Goal: Ask a question

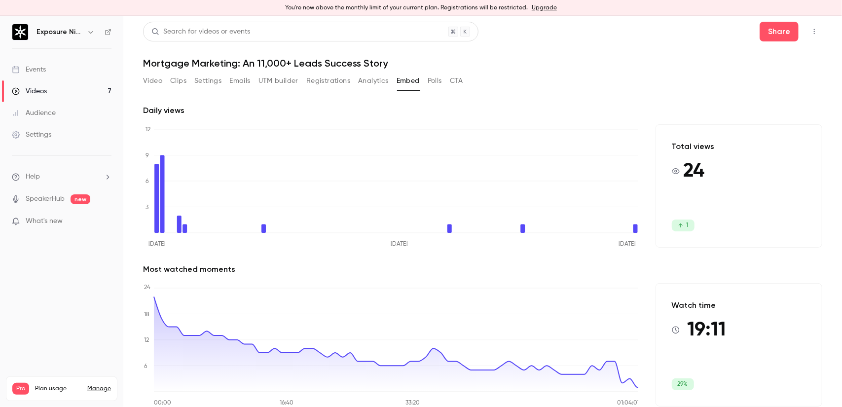
click at [78, 221] on p "What's new" at bounding box center [54, 221] width 84 height 10
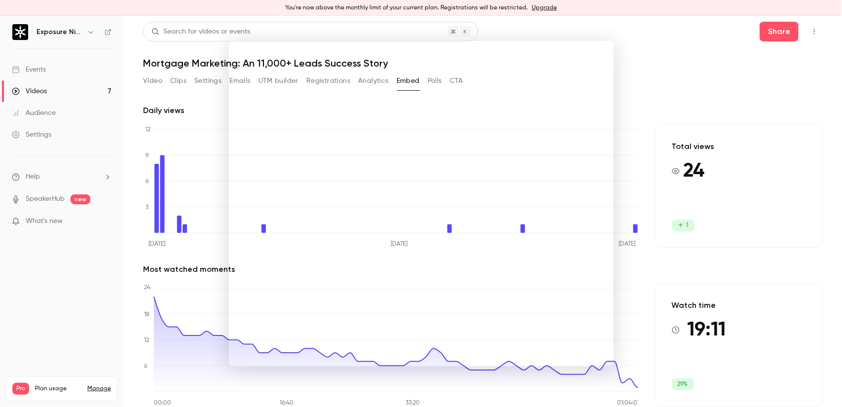
click at [570, 33] on div at bounding box center [421, 203] width 842 height 407
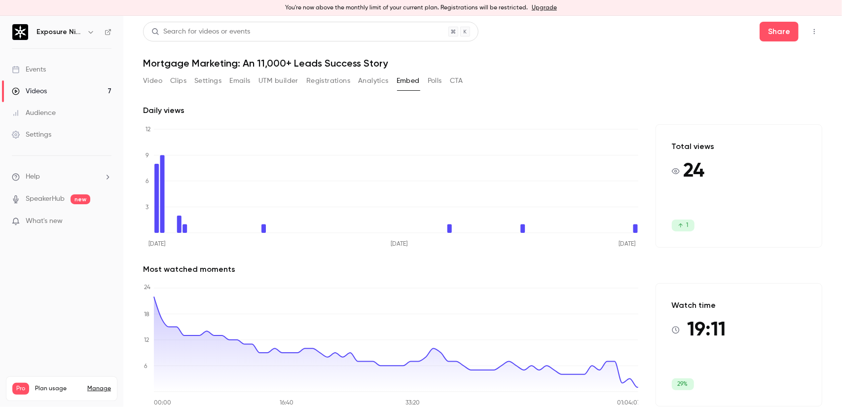
click at [61, 175] on li "Help" at bounding box center [62, 177] width 100 height 10
click at [172, 170] on link "Talk to [GEOGRAPHIC_DATA]" at bounding box center [182, 165] width 108 height 26
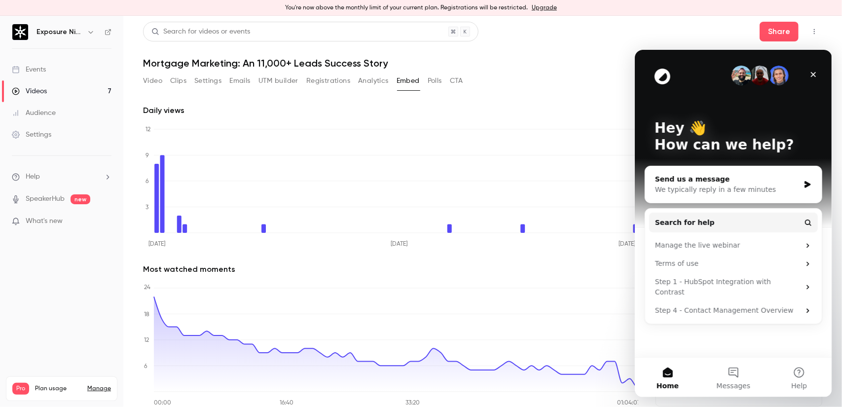
click at [740, 195] on div "Send us a message We typically reply in a few minutes" at bounding box center [733, 184] width 177 height 37
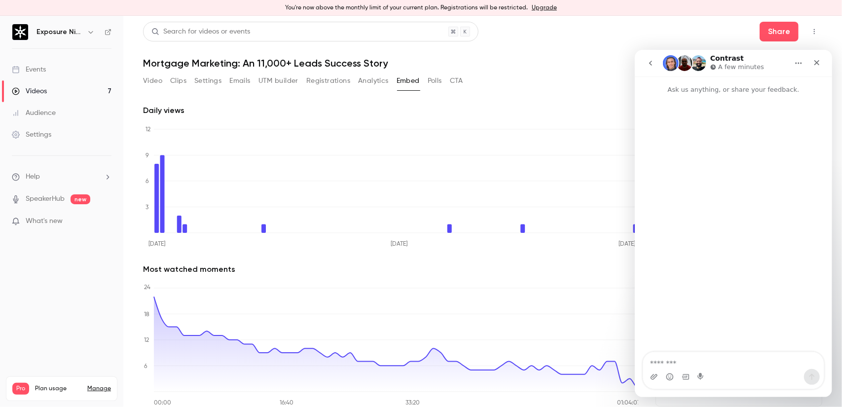
click at [693, 356] on textarea "Message…" at bounding box center [733, 360] width 181 height 17
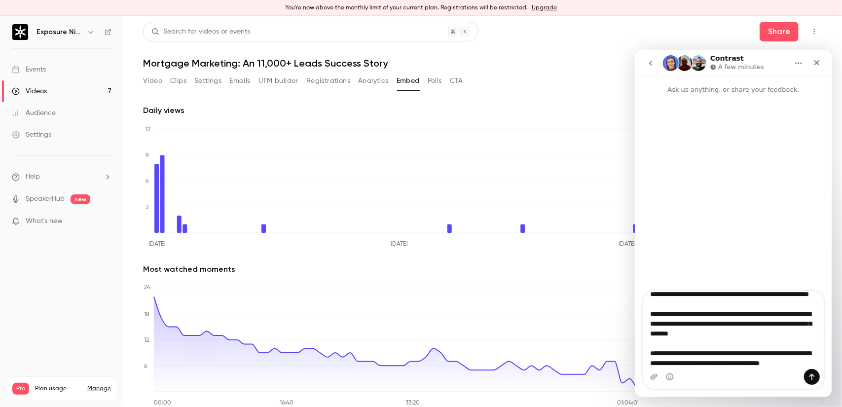
scroll to position [66, 0]
type textarea "**********"
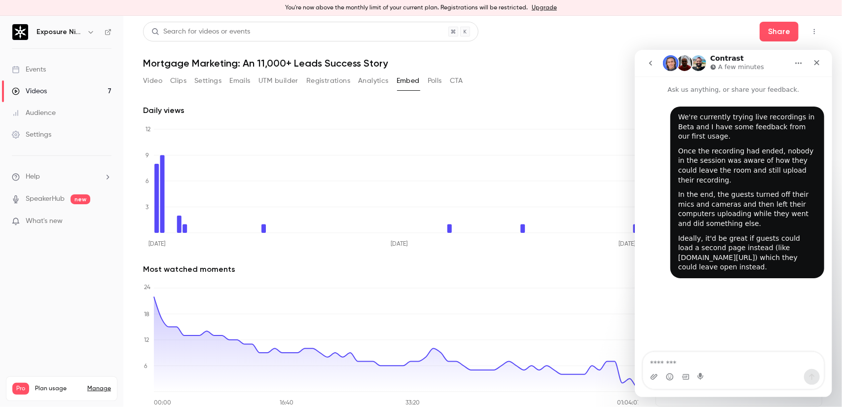
scroll to position [0, 0]
click at [818, 61] on icon "Close" at bounding box center [816, 62] width 5 height 5
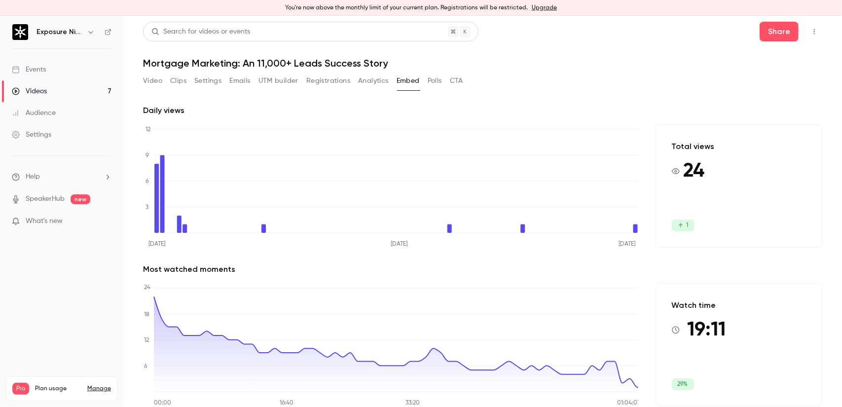
click at [41, 107] on link "Audience" at bounding box center [61, 113] width 123 height 22
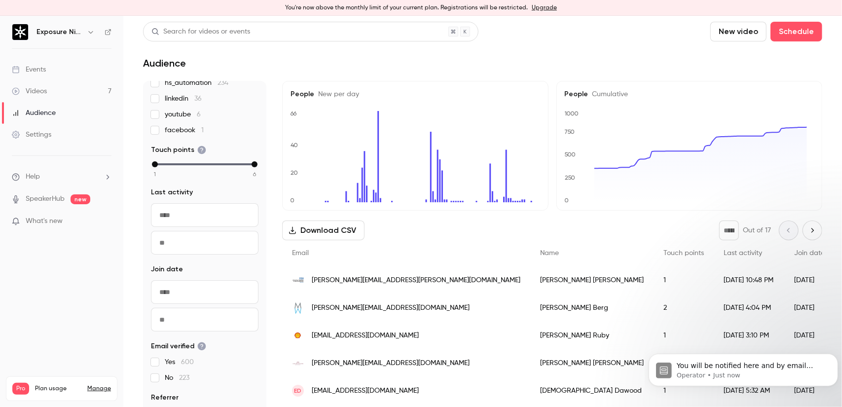
scroll to position [99, 0]
click at [202, 223] on input "text" at bounding box center [205, 214] width 108 height 24
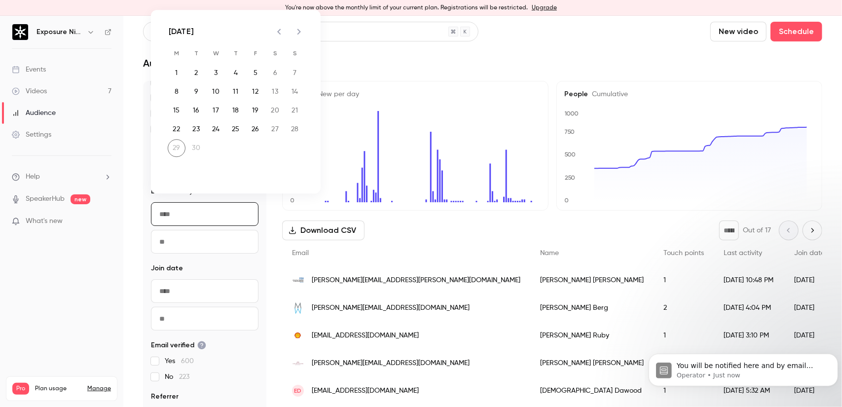
click at [190, 275] on fieldset "Join date ​ ​" at bounding box center [205, 297] width 108 height 67
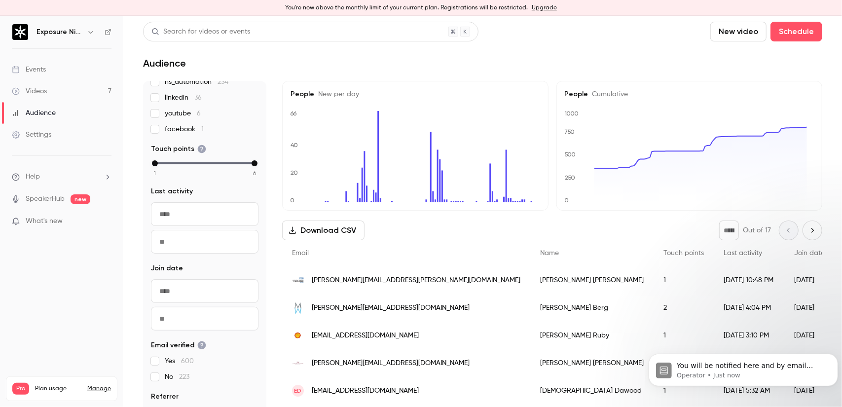
click at [213, 291] on input "text" at bounding box center [205, 291] width 108 height 24
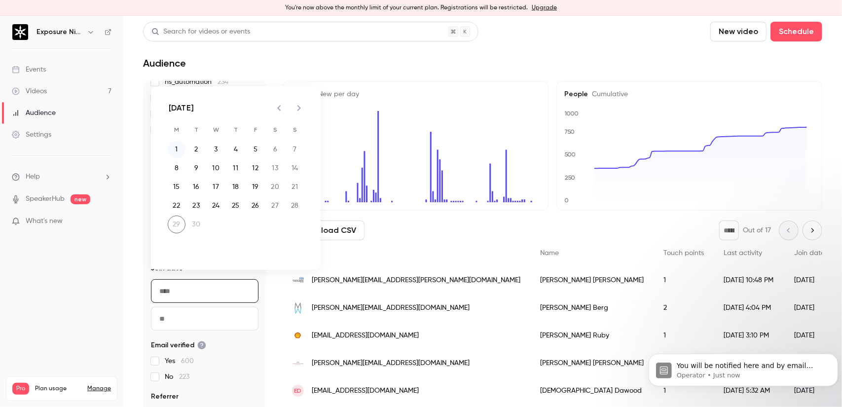
click at [179, 151] on button "1" at bounding box center [177, 150] width 18 height 18
type input "**********"
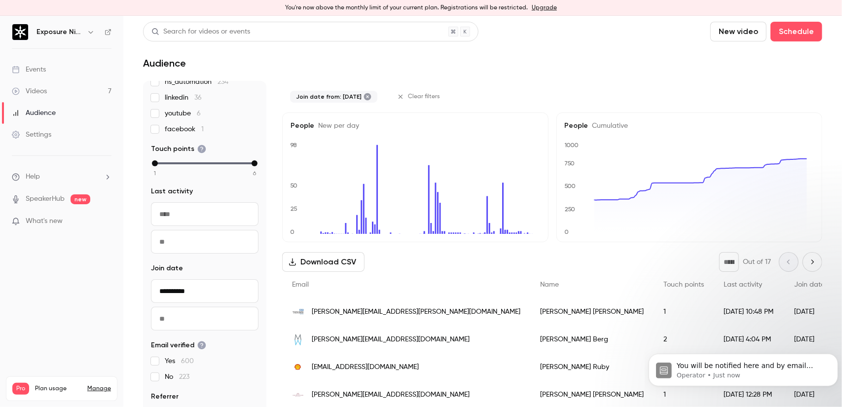
scroll to position [74, 0]
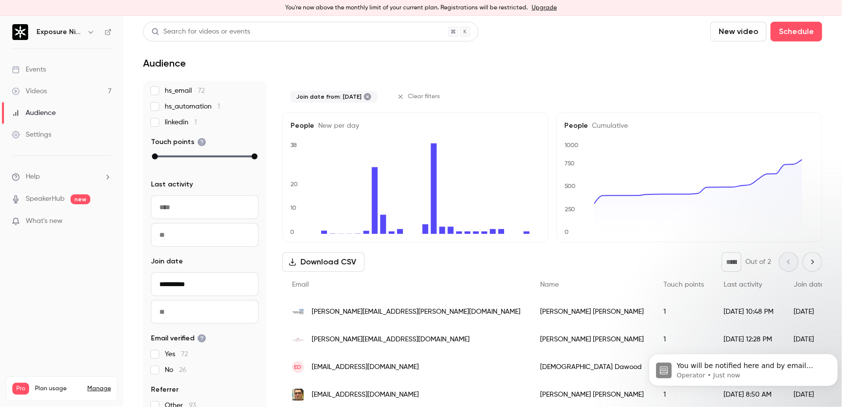
click at [200, 309] on input "text" at bounding box center [205, 312] width 108 height 24
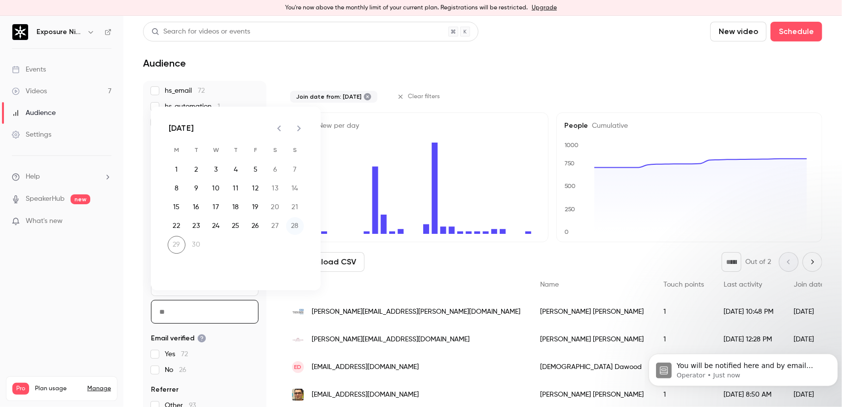
click at [295, 224] on button "28" at bounding box center [295, 226] width 18 height 18
type input "**********"
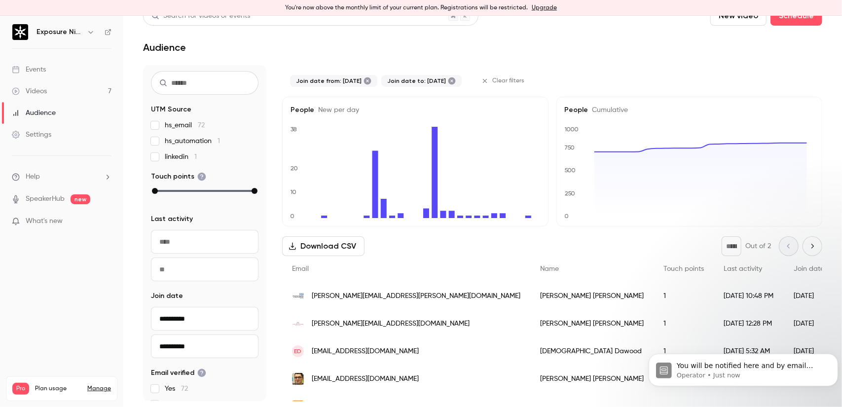
scroll to position [0, 0]
